Goal: Task Accomplishment & Management: Manage account settings

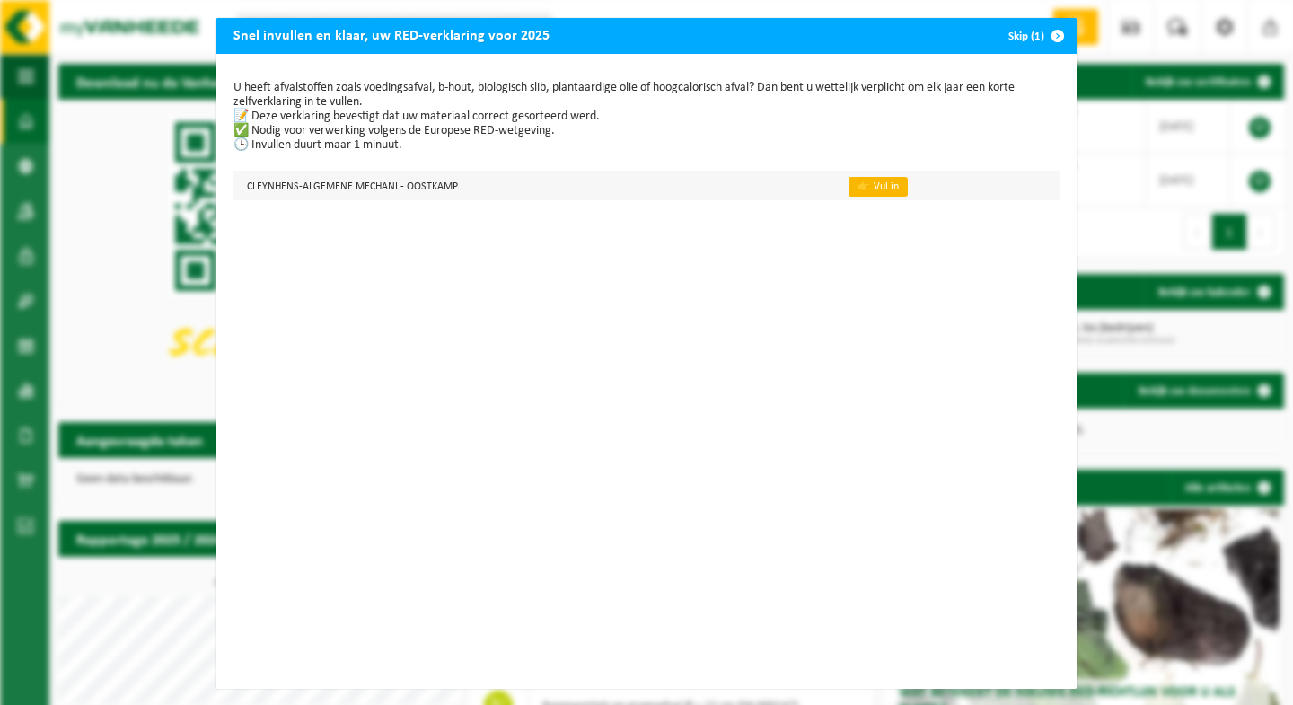
click at [849, 189] on link "👉 Vul in" at bounding box center [878, 187] width 59 height 20
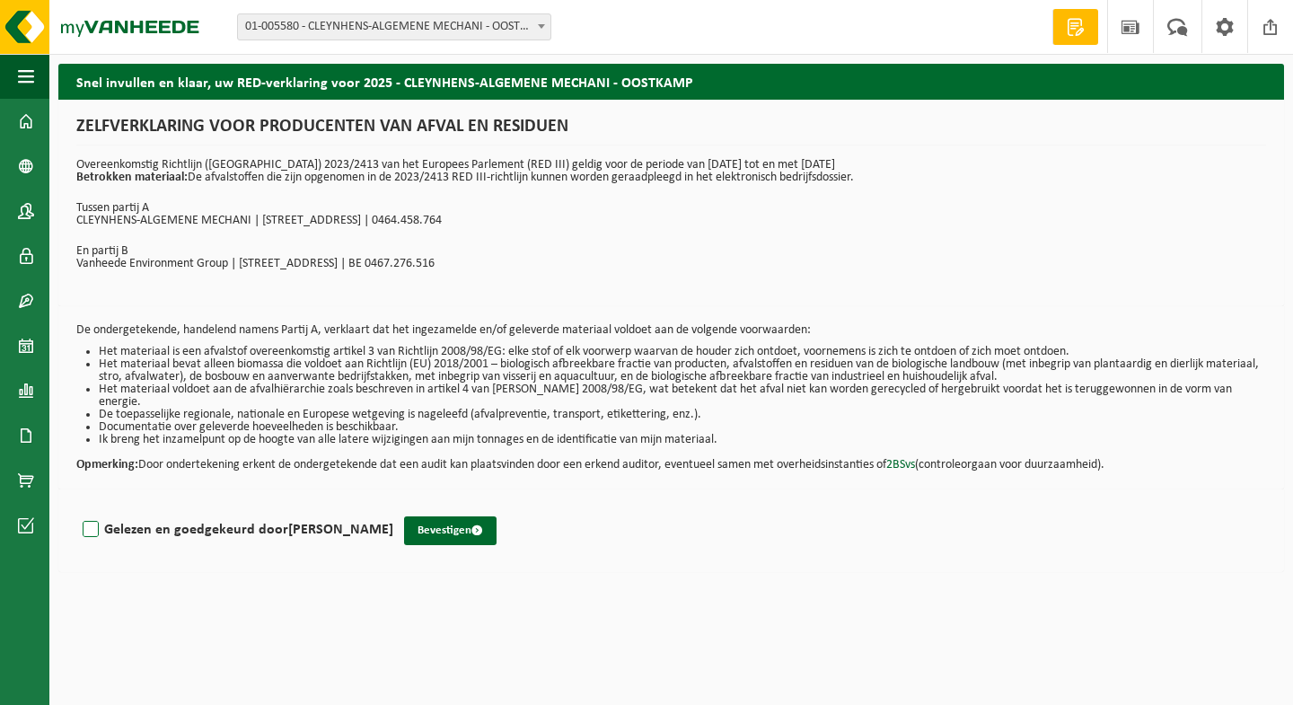
click at [95, 516] on label "Gelezen en goedgekeurd door thierry cleynhens" at bounding box center [236, 529] width 314 height 27
click at [393, 507] on input "Gelezen en goedgekeurd door thierry cleynhens" at bounding box center [393, 507] width 1 height 1
checkbox input "true"
click at [428, 524] on button "Bevestigen" at bounding box center [450, 530] width 93 height 29
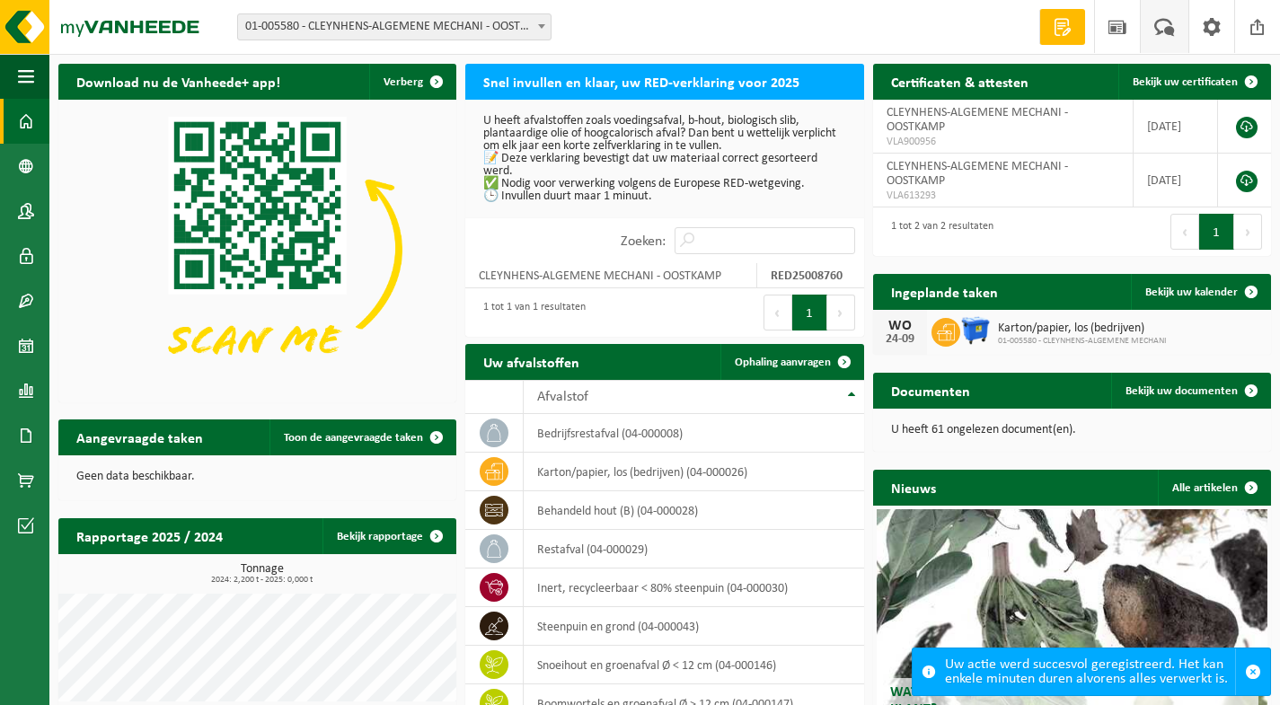
click at [1167, 28] on span at bounding box center [1165, 26] width 30 height 53
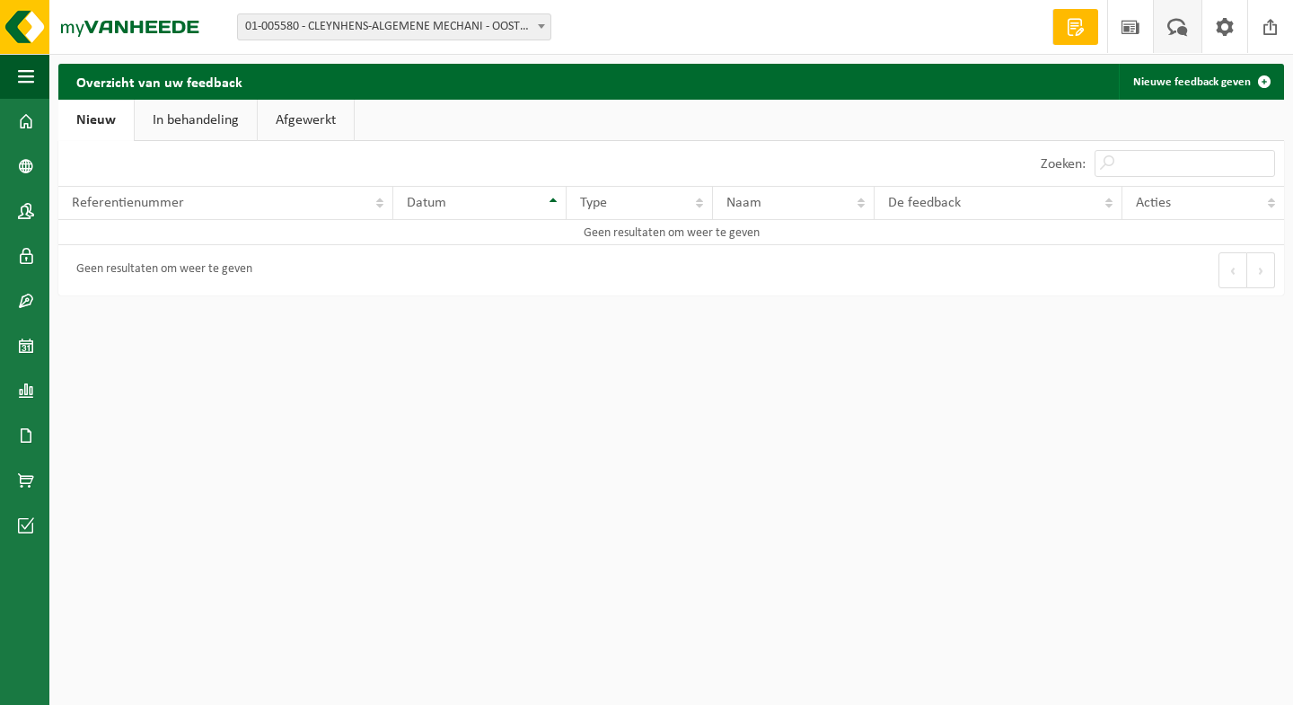
click at [1180, 29] on span at bounding box center [1178, 26] width 30 height 53
click at [27, 124] on span at bounding box center [26, 121] width 16 height 45
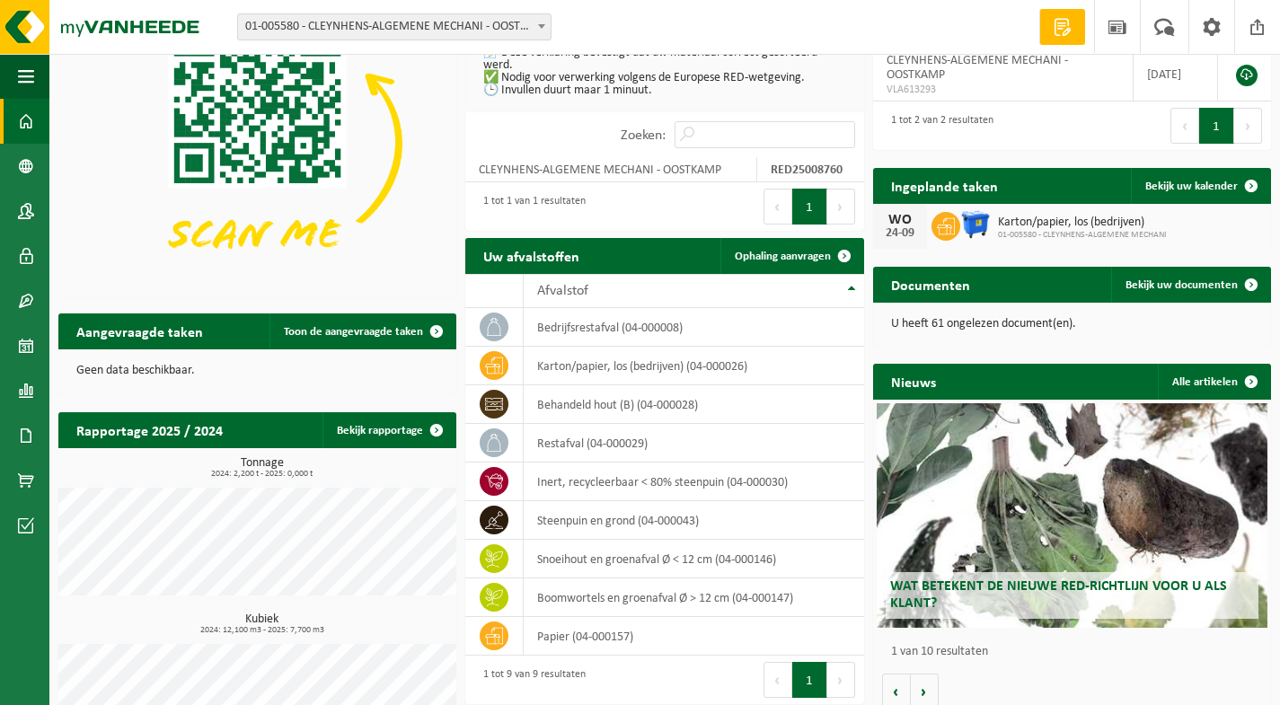
scroll to position [171, 0]
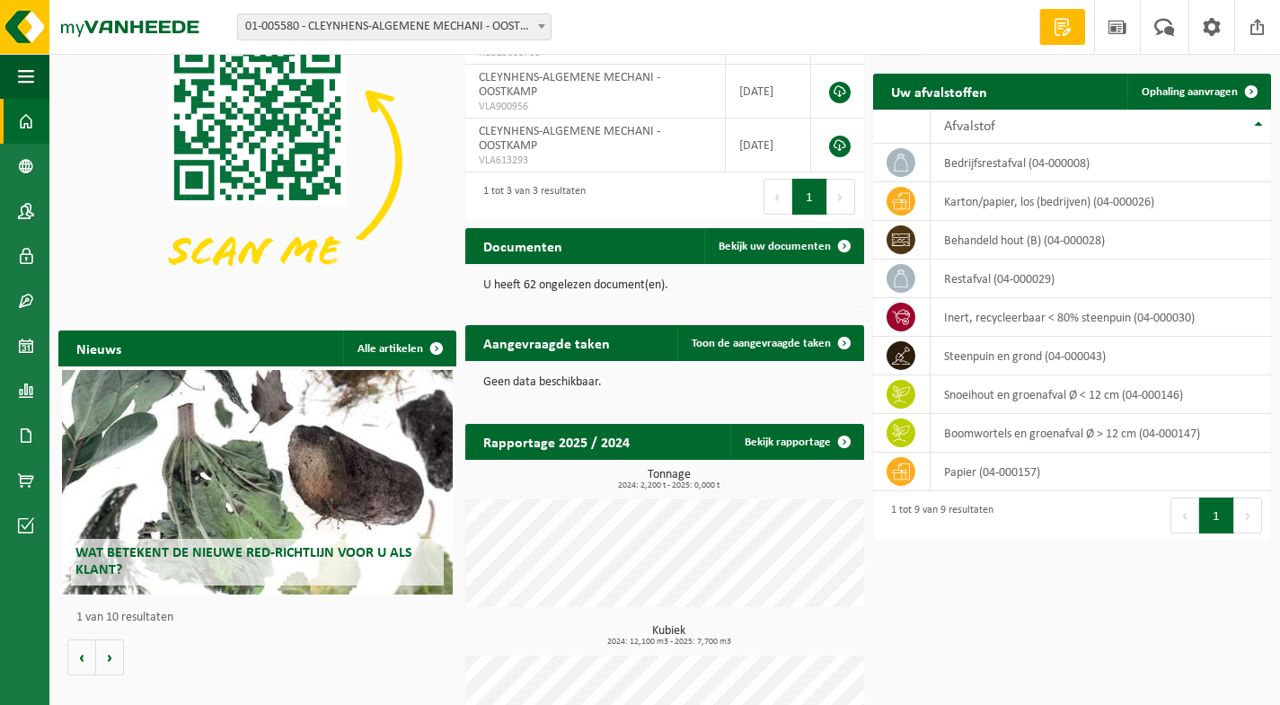
scroll to position [90, 0]
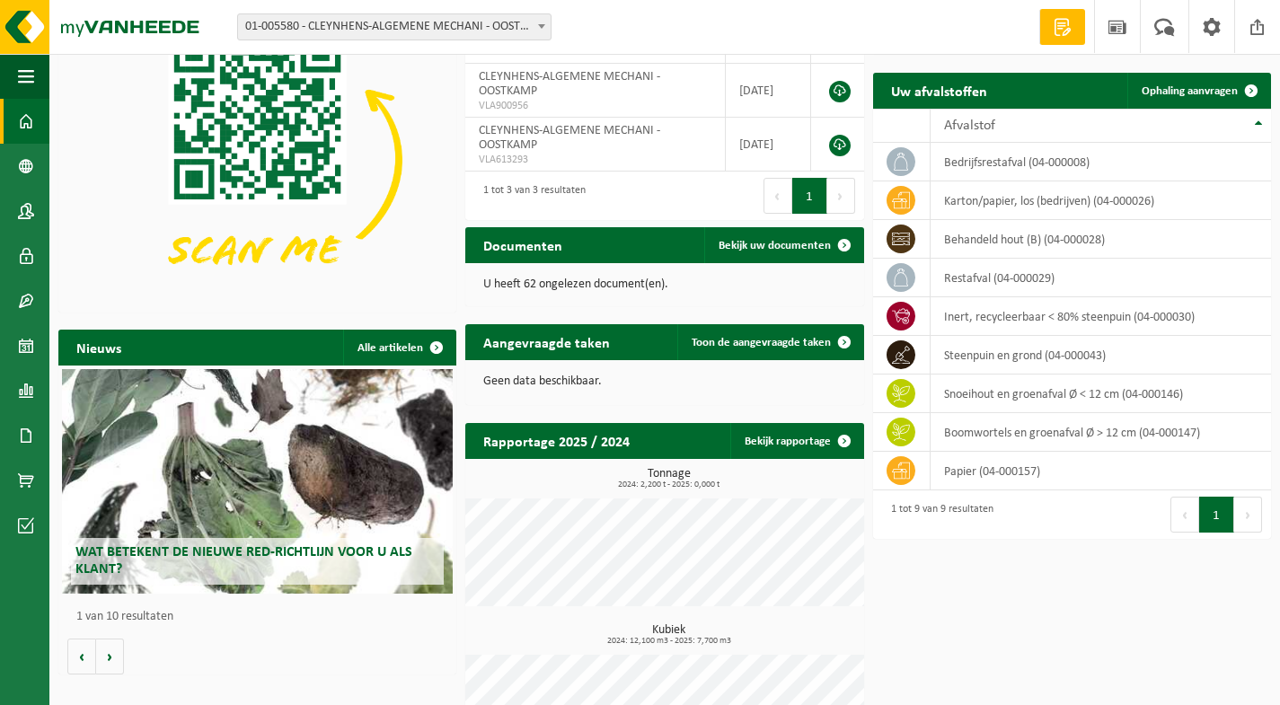
click at [656, 431] on div "Rapportage 2025 / 2024 Bekijk rapportage" at bounding box center [664, 441] width 398 height 36
click at [762, 445] on link "Bekijk rapportage" at bounding box center [796, 441] width 132 height 36
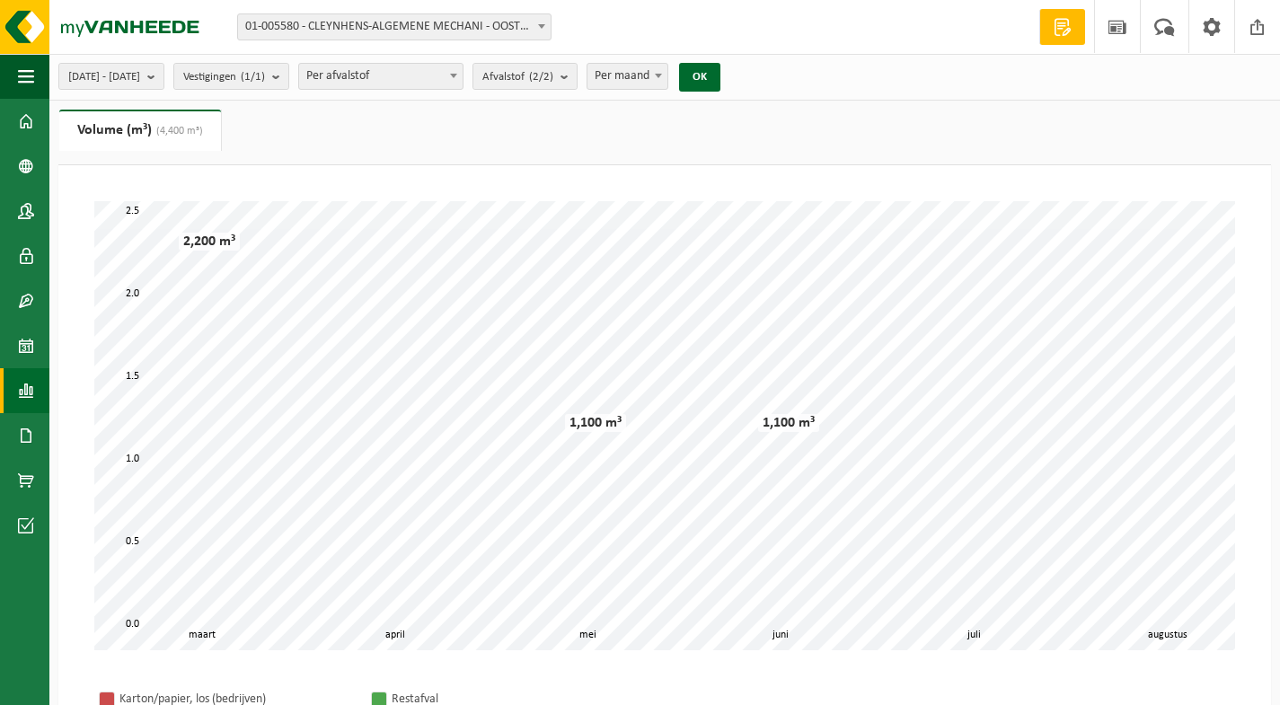
click at [433, 85] on span "Per afvalstof" at bounding box center [380, 76] width 163 height 25
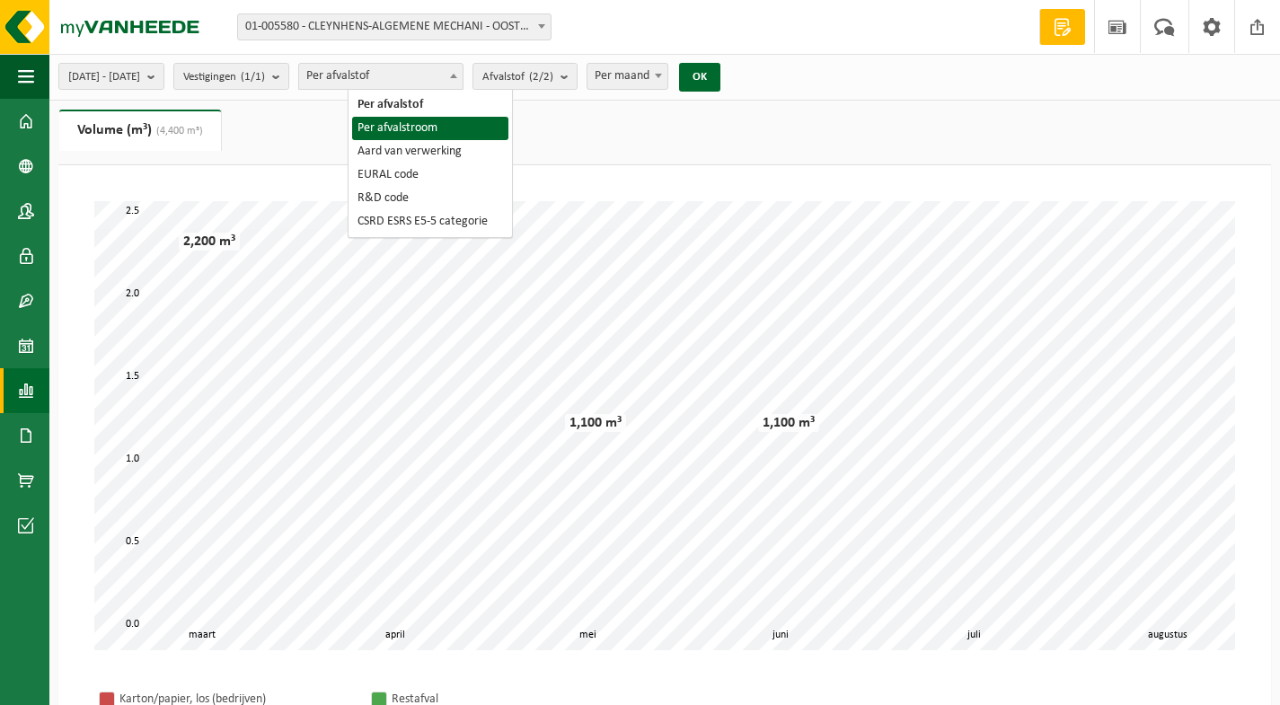
select select "2"
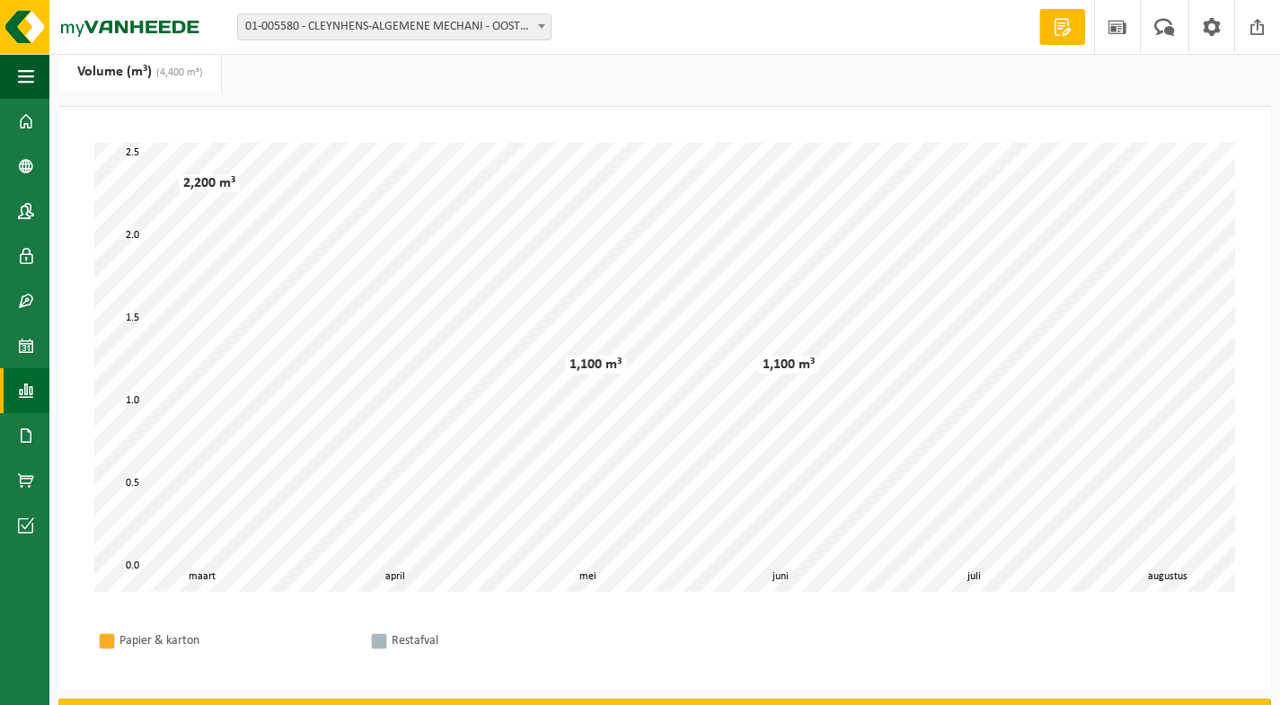
scroll to position [90, 0]
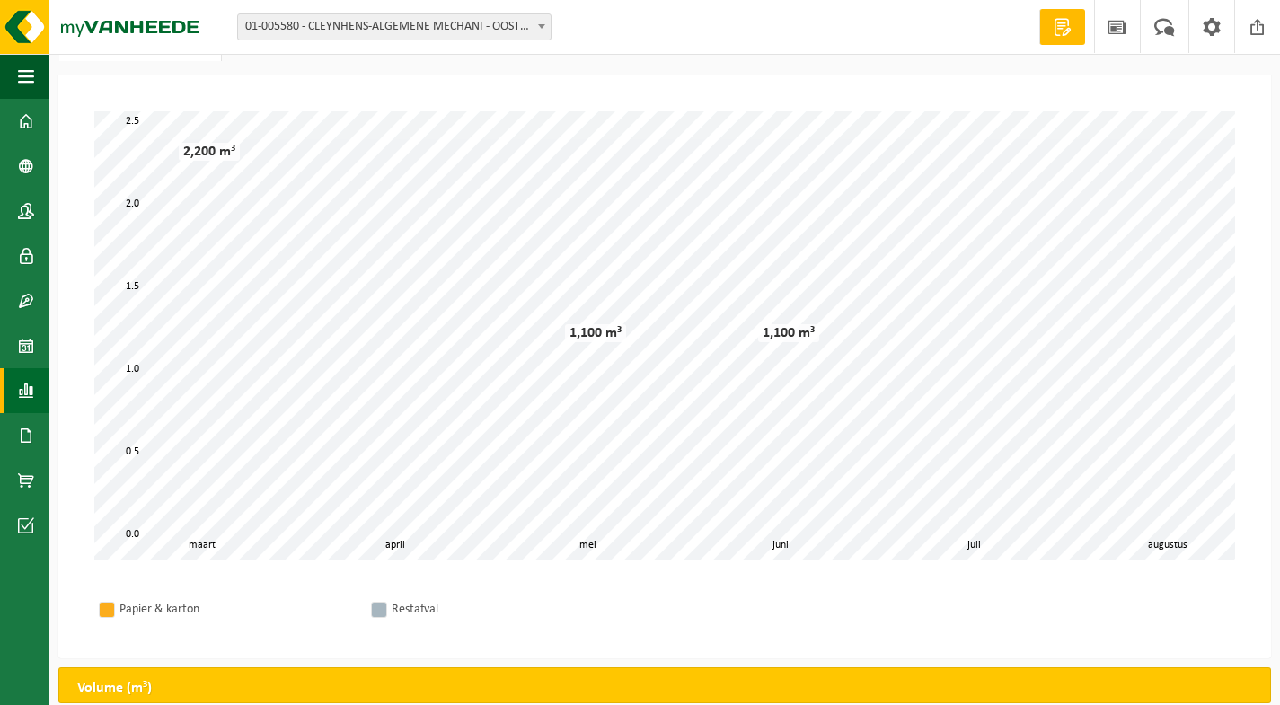
click at [535, 29] on span at bounding box center [542, 25] width 18 height 23
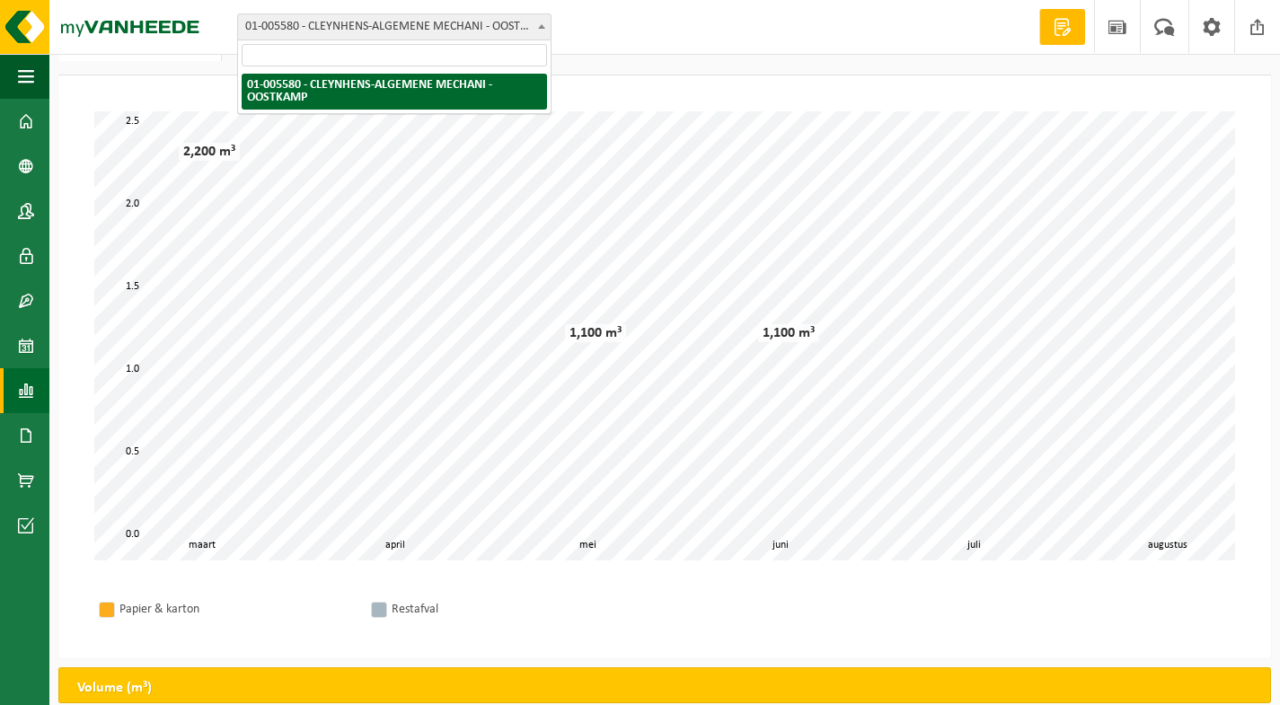
click at [391, 44] on input "search" at bounding box center [394, 55] width 305 height 22
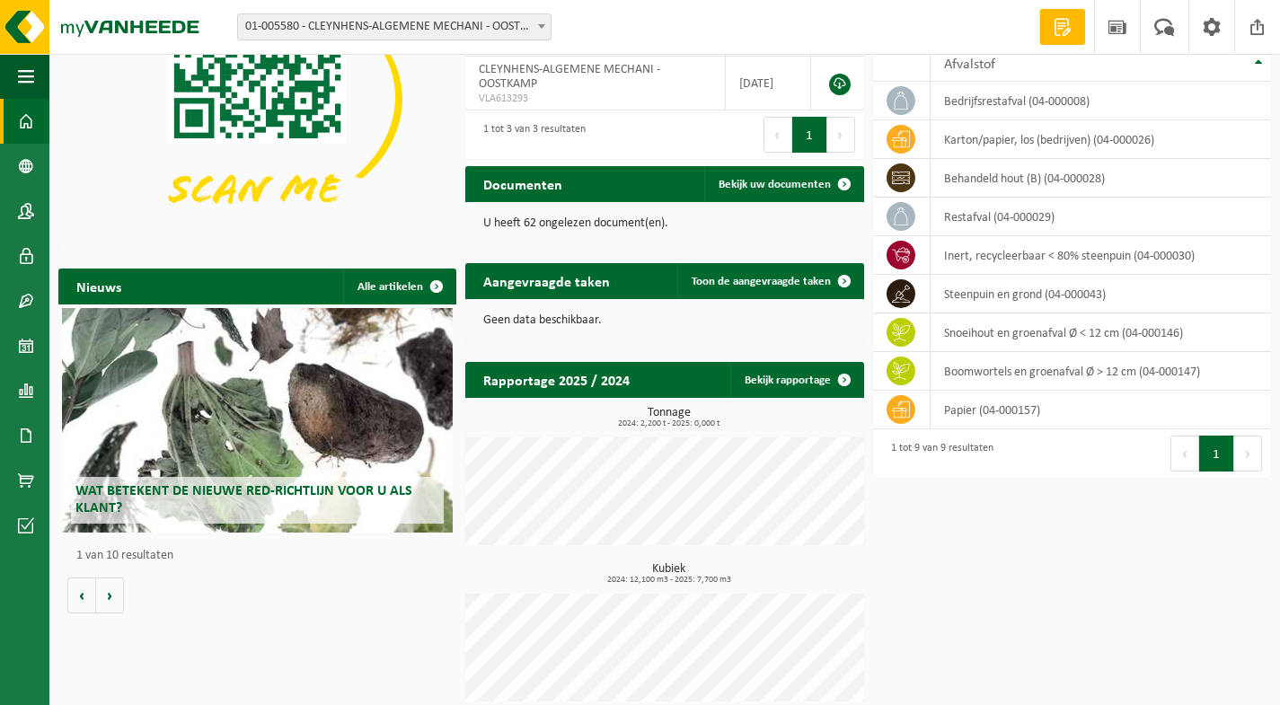
scroll to position [165, 0]
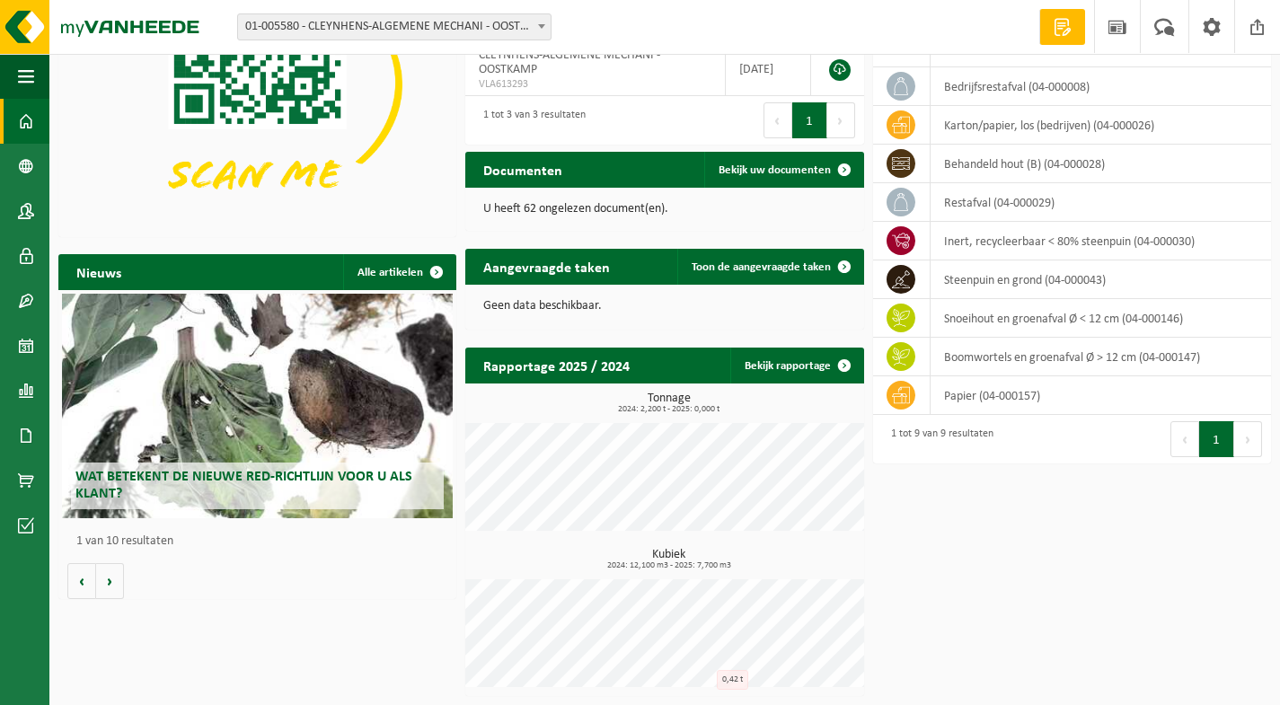
click at [684, 553] on h3 "Kubiek 2024: 12,100 m3 - 2025: 7,700 m3" at bounding box center [668, 560] width 389 height 22
click at [798, 370] on link "Bekijk rapportage" at bounding box center [796, 366] width 132 height 36
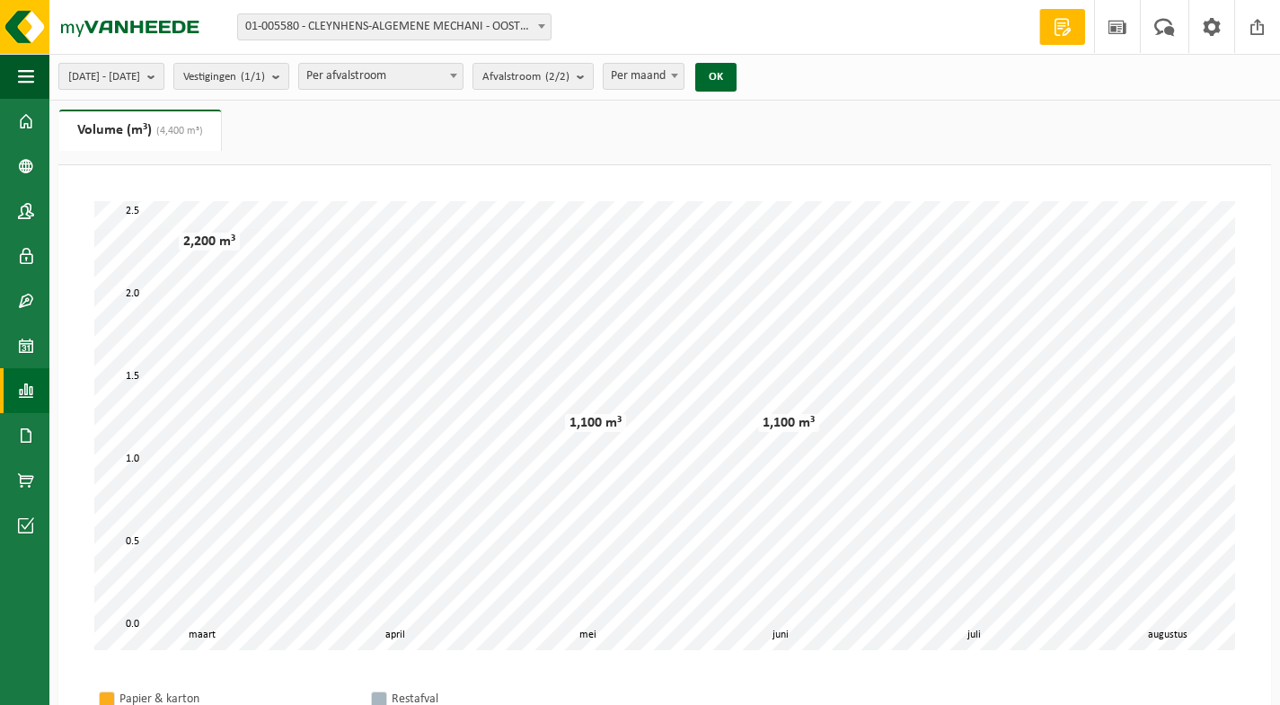
click at [163, 76] on b "submit" at bounding box center [155, 76] width 16 height 25
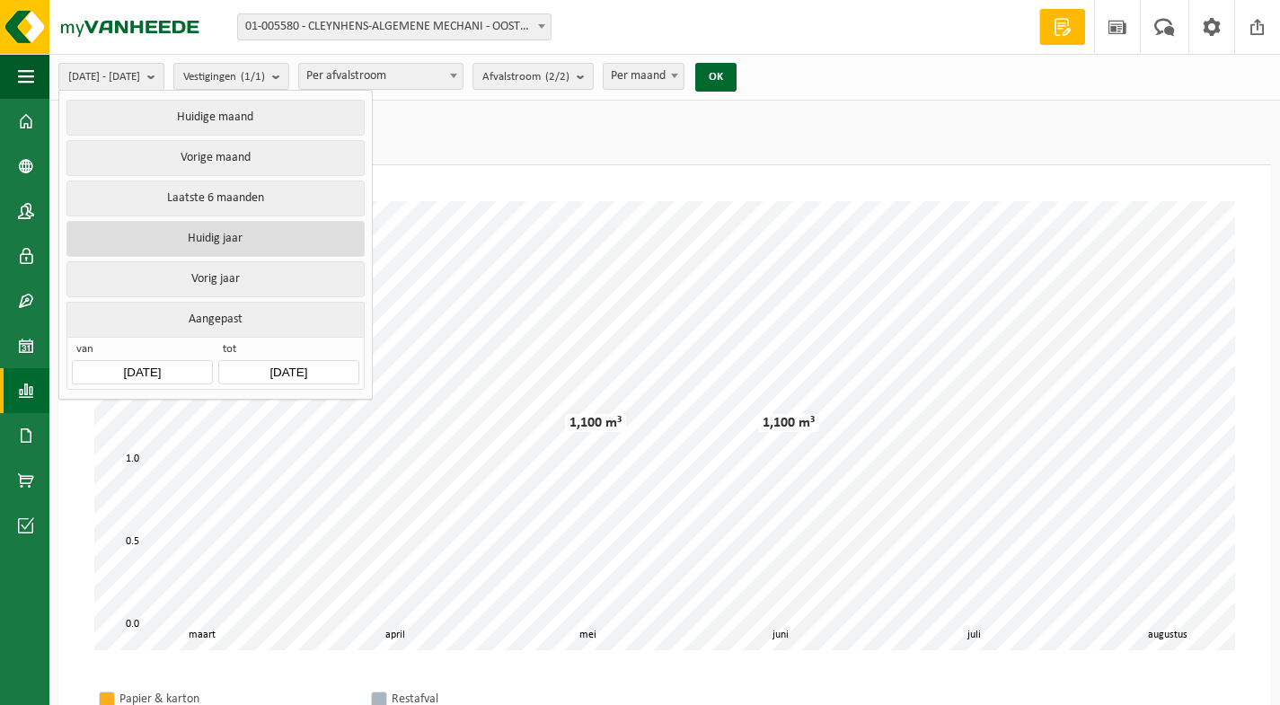
click at [233, 235] on button "Huidig jaar" at bounding box center [214, 239] width 297 height 36
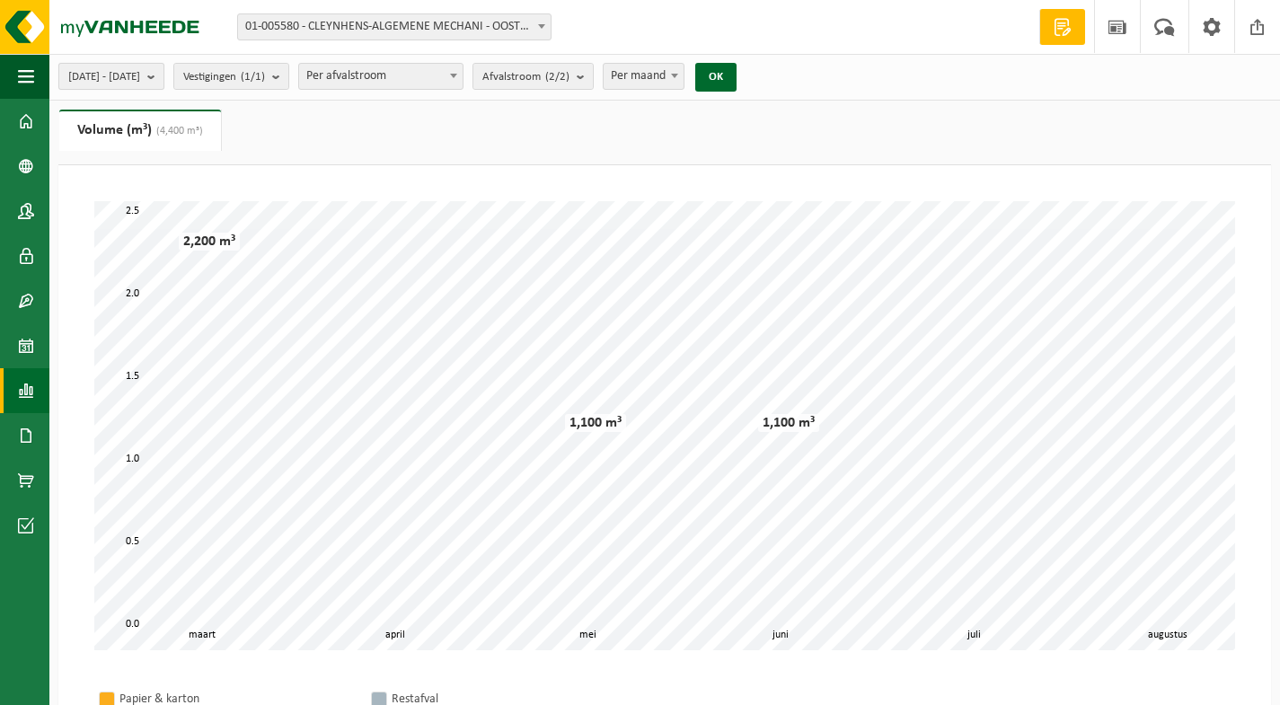
click at [164, 80] on button "2025-01-01 - 2025-08-28" at bounding box center [111, 76] width 106 height 27
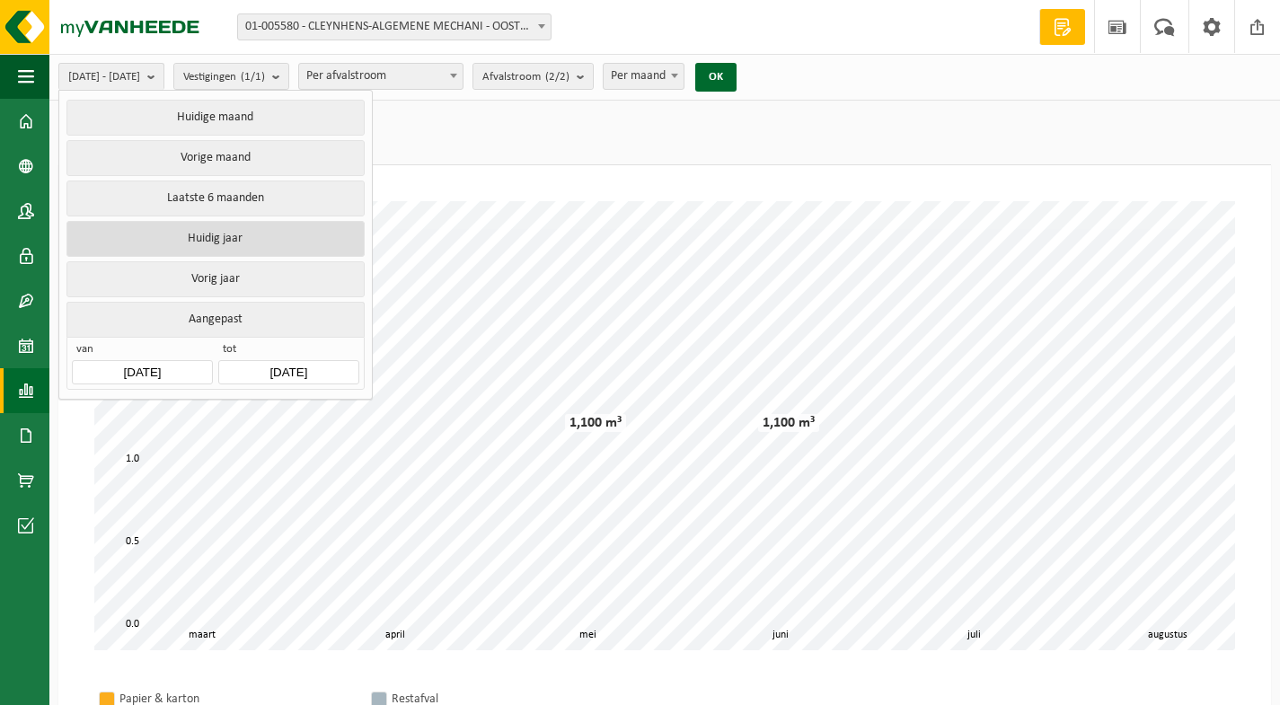
click at [224, 235] on button "Huidig jaar" at bounding box center [214, 239] width 297 height 36
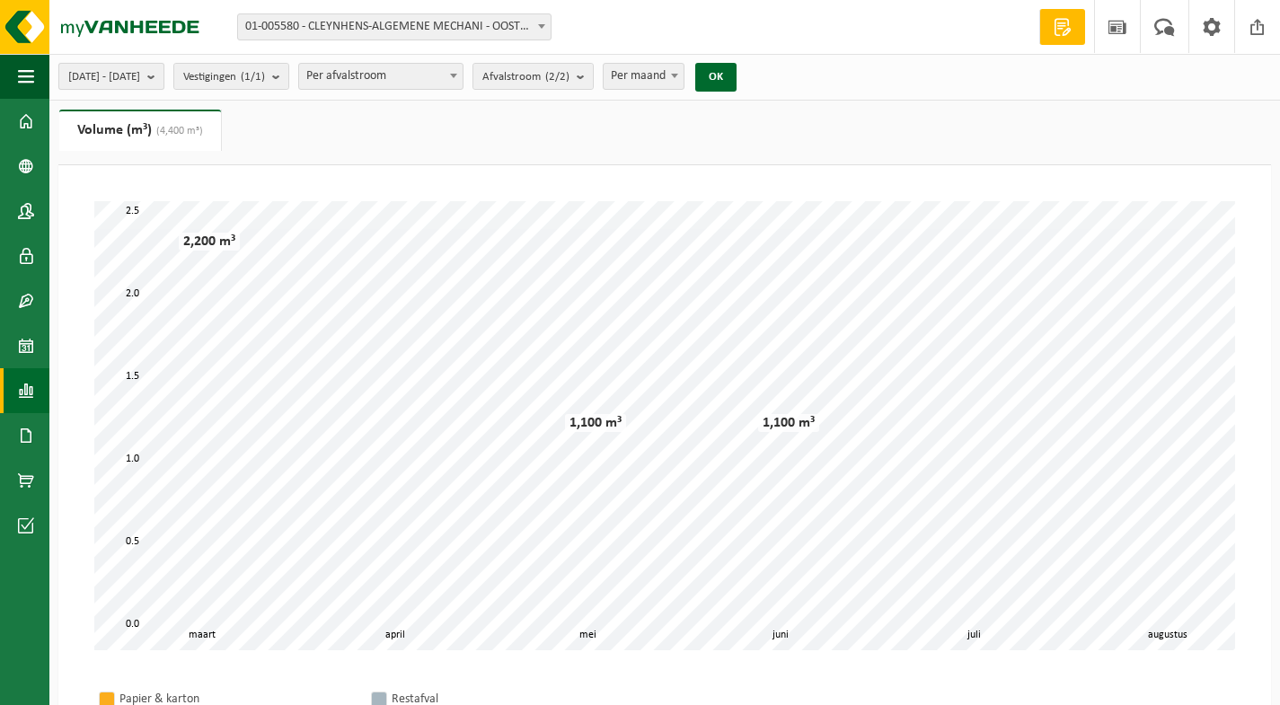
click at [163, 78] on b "submit" at bounding box center [155, 76] width 16 height 25
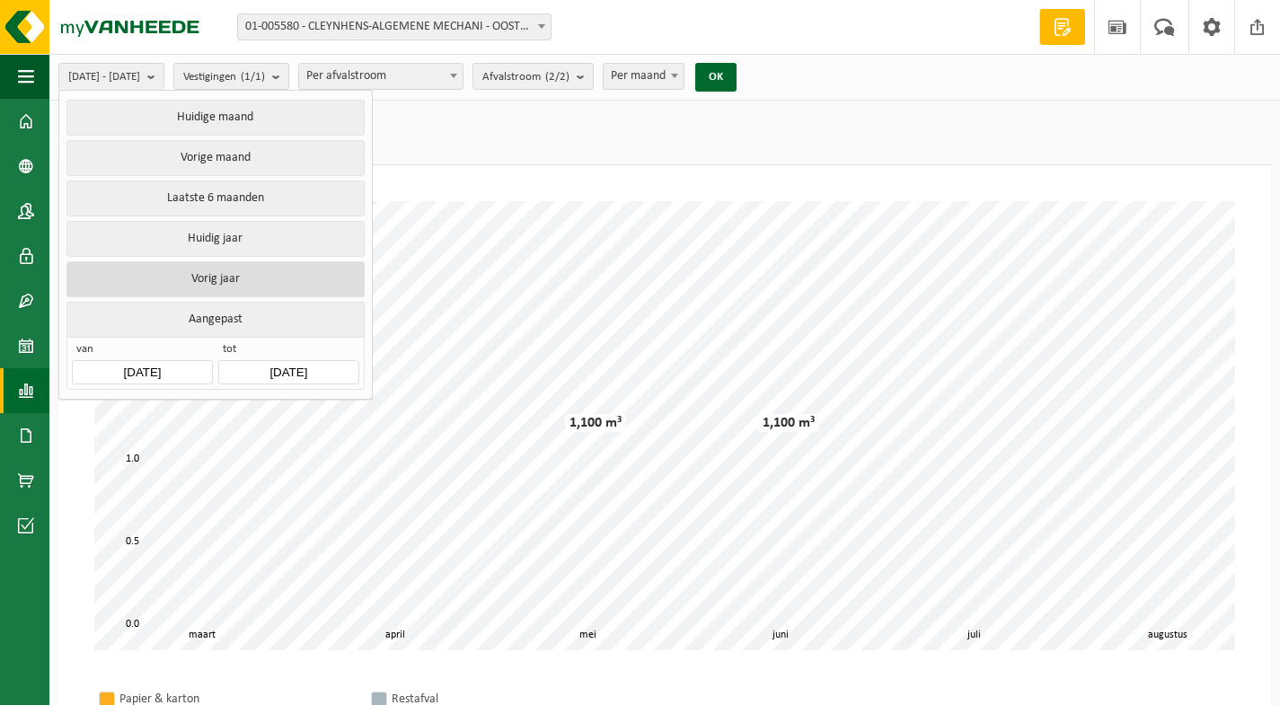
click at [208, 278] on button "Vorig jaar" at bounding box center [214, 279] width 297 height 36
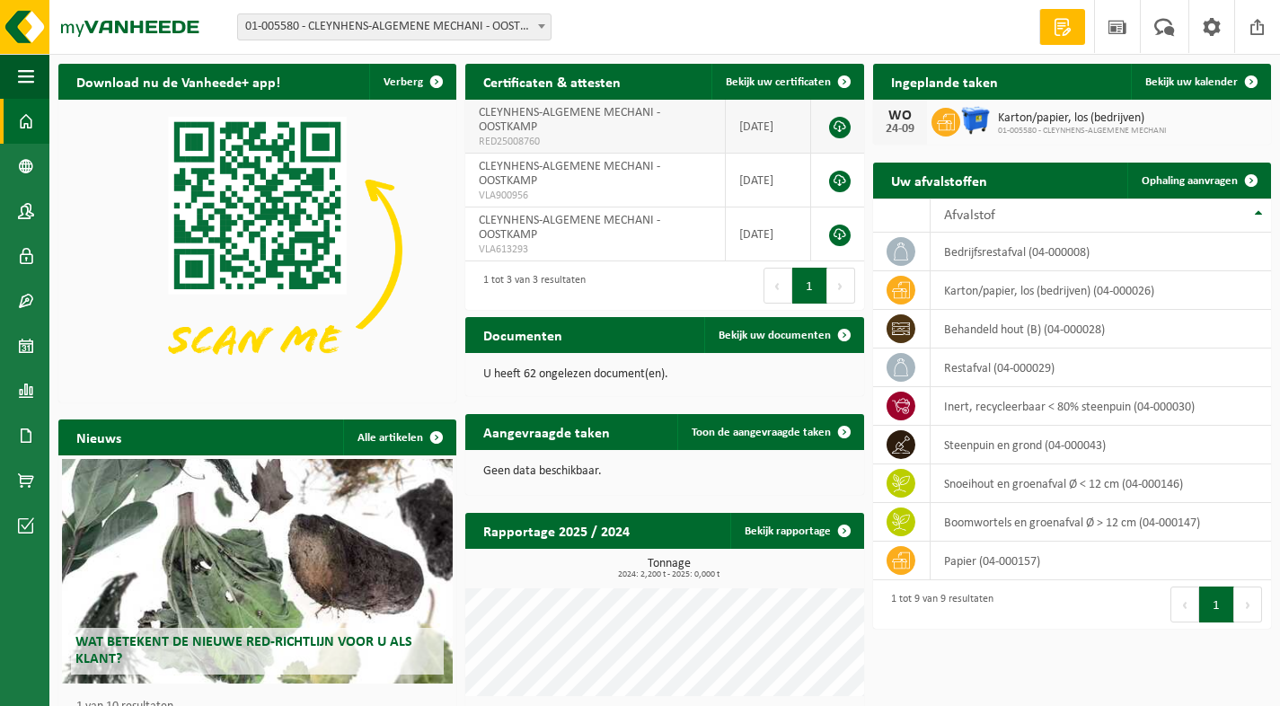
click at [557, 119] on span "CLEYNHENS-ALGEMENE MECHANI - OOSTKAMP" at bounding box center [569, 120] width 181 height 28
click at [839, 120] on link at bounding box center [840, 128] width 22 height 22
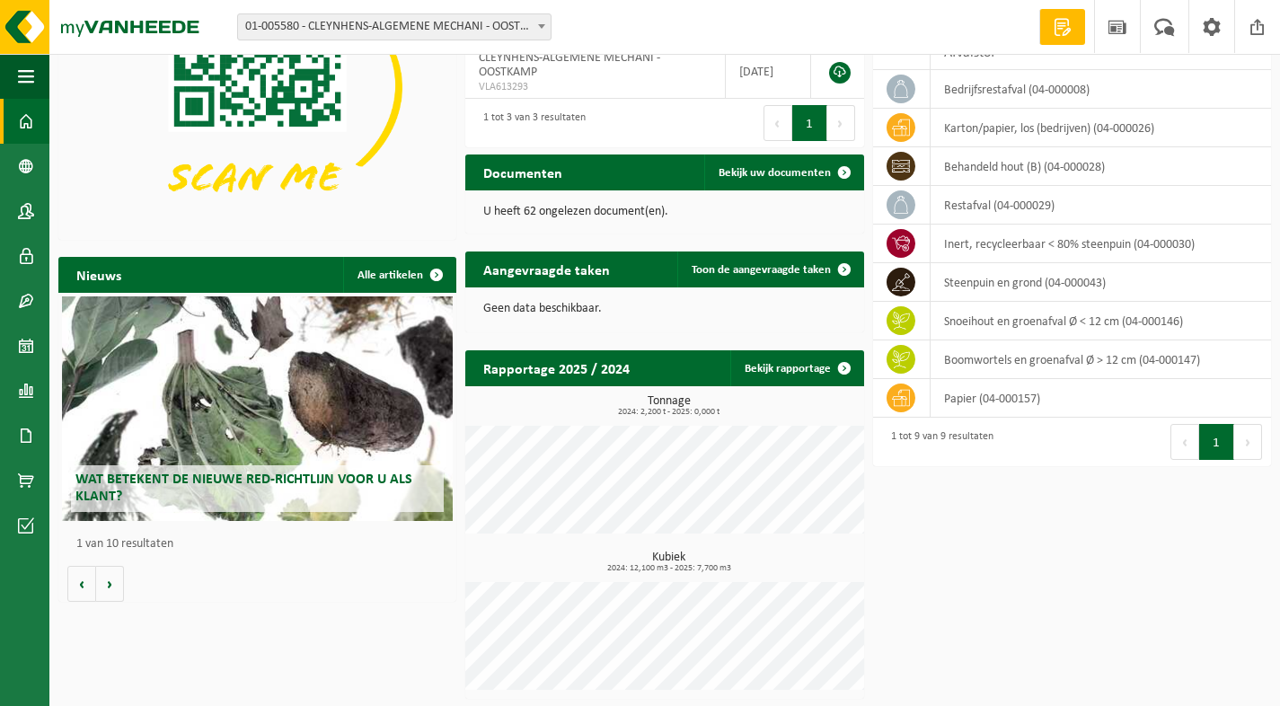
scroll to position [164, 0]
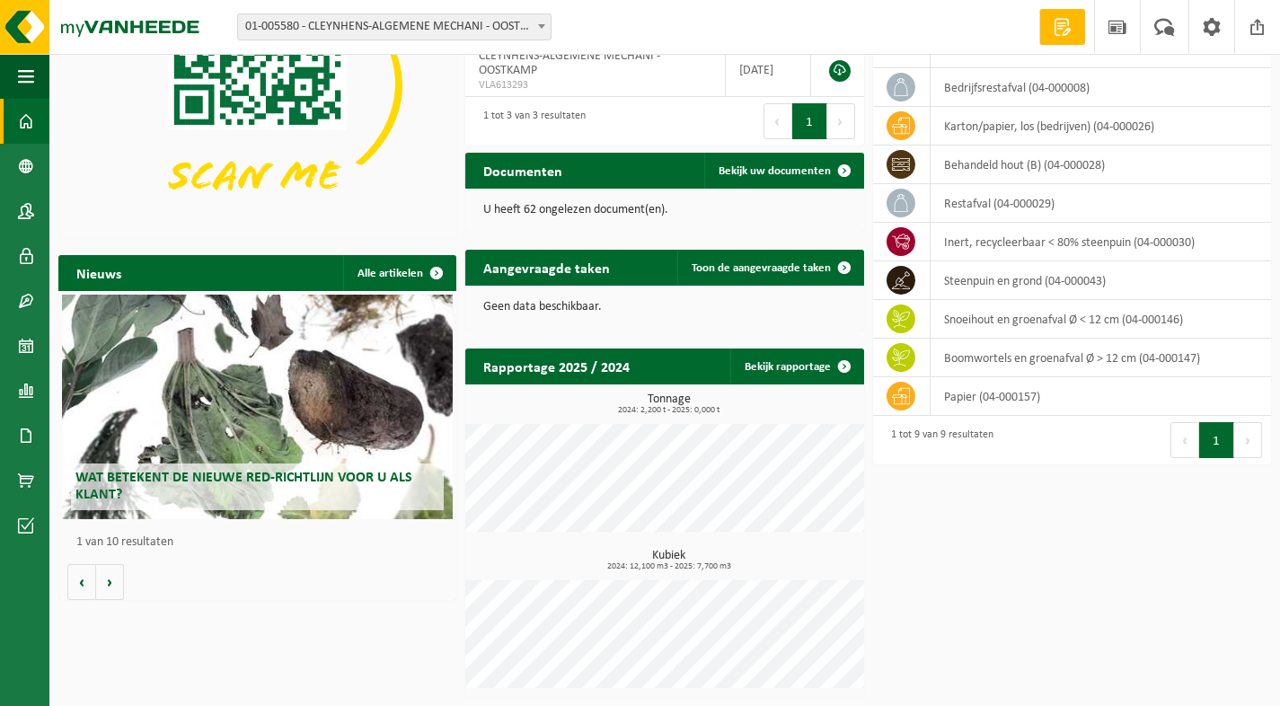
click at [266, 471] on span "Wat betekent de nieuwe RED-richtlijn voor u als klant?" at bounding box center [243, 486] width 337 height 31
